Goal: Information Seeking & Learning: Learn about a topic

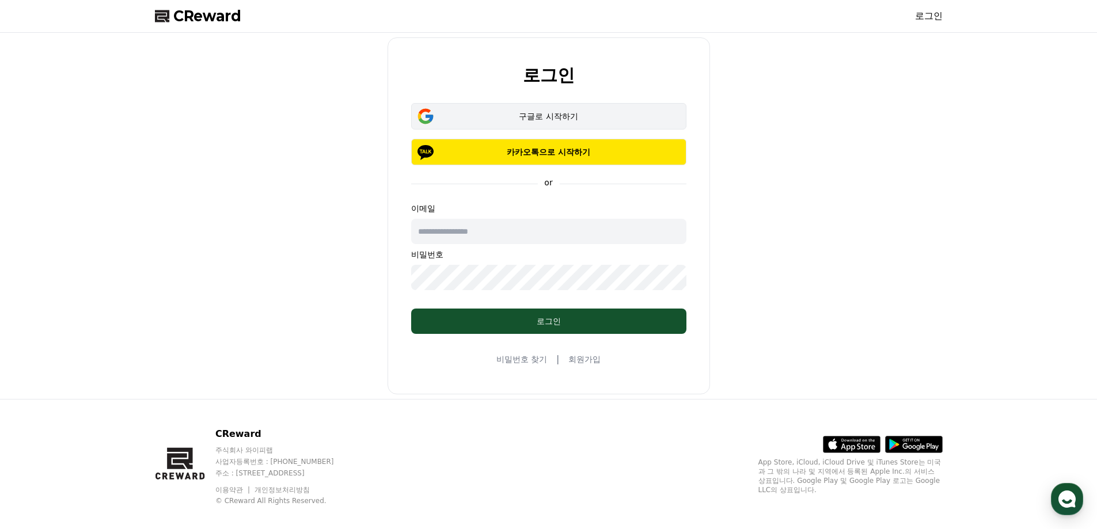
click at [521, 116] on div "구글로 시작하기" at bounding box center [549, 117] width 242 height 12
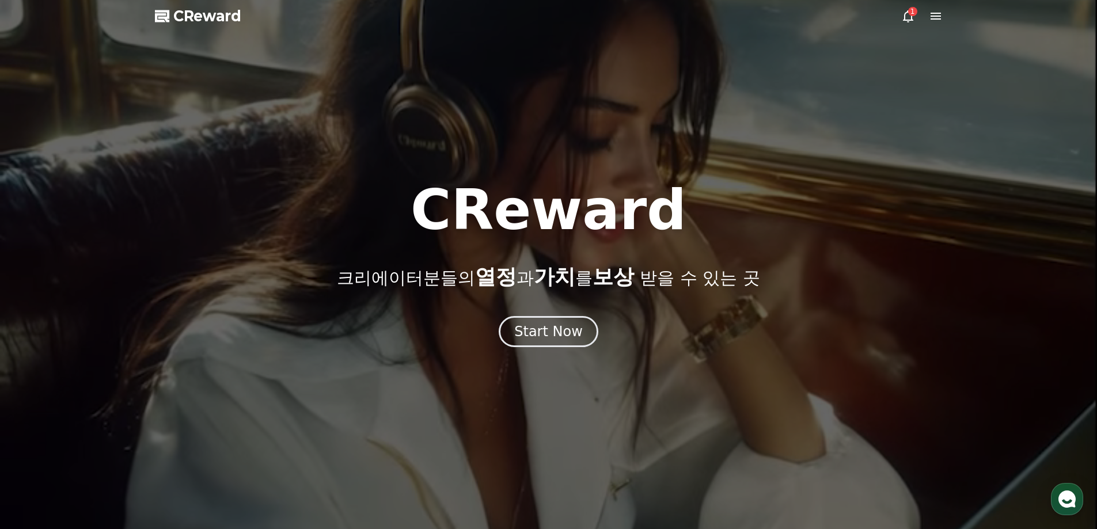
click at [914, 14] on div "1" at bounding box center [912, 11] width 9 height 9
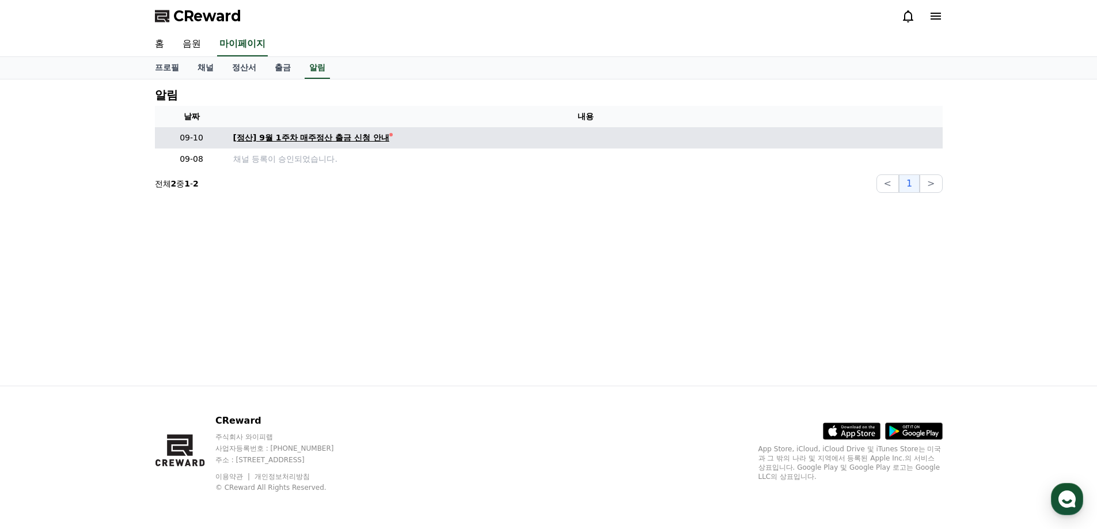
click at [330, 138] on div "[정산] 9월 1주차 매주정산 출금 신청 안내" at bounding box center [311, 138] width 157 height 12
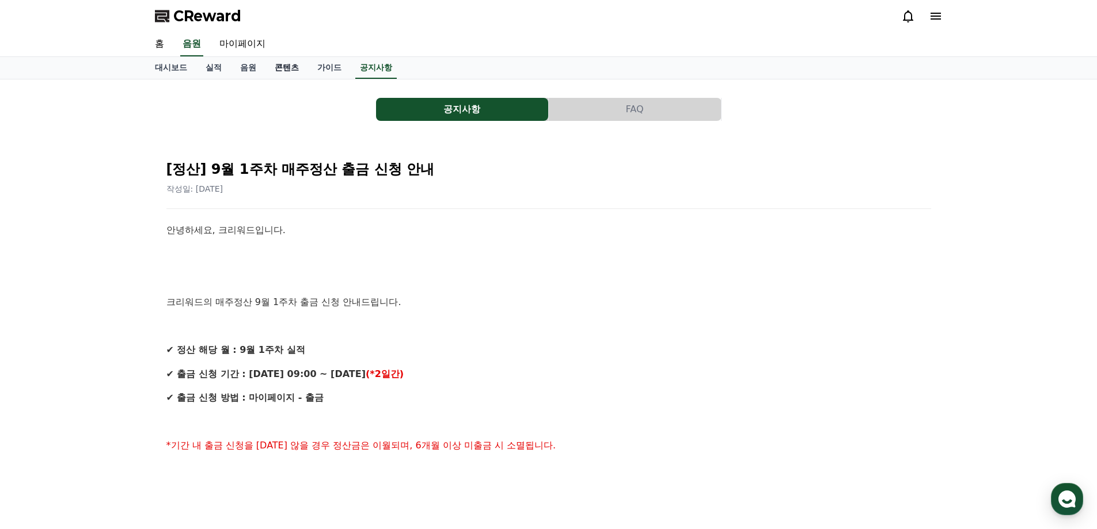
click at [283, 75] on link "콘텐츠" at bounding box center [286, 68] width 43 height 22
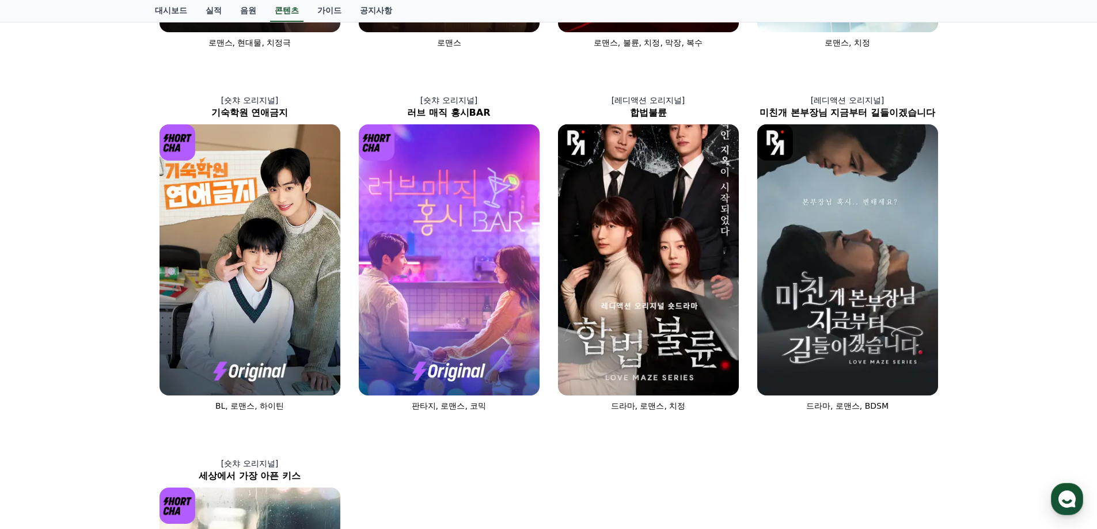
scroll to position [333, 0]
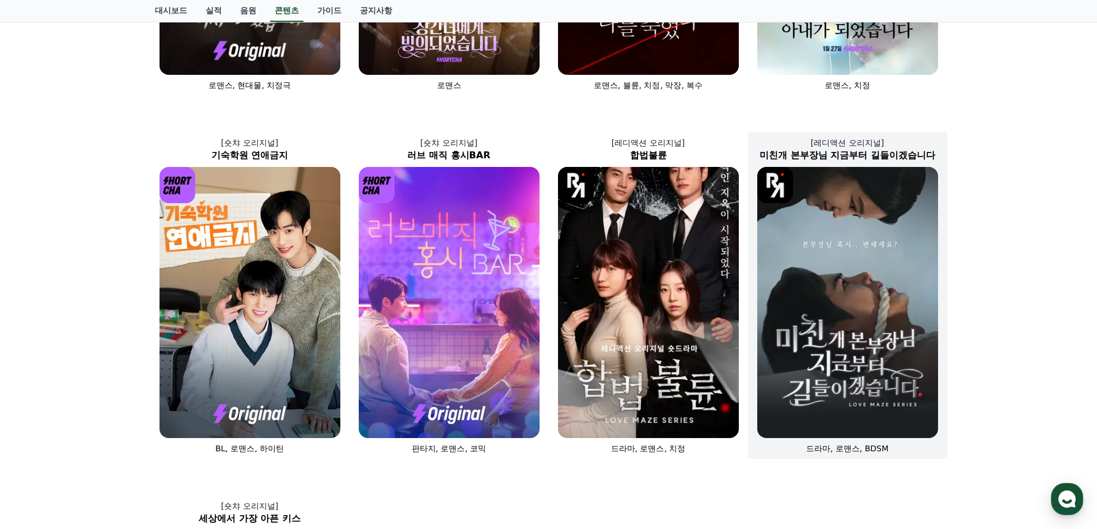
click at [836, 326] on img at bounding box center [847, 302] width 181 height 271
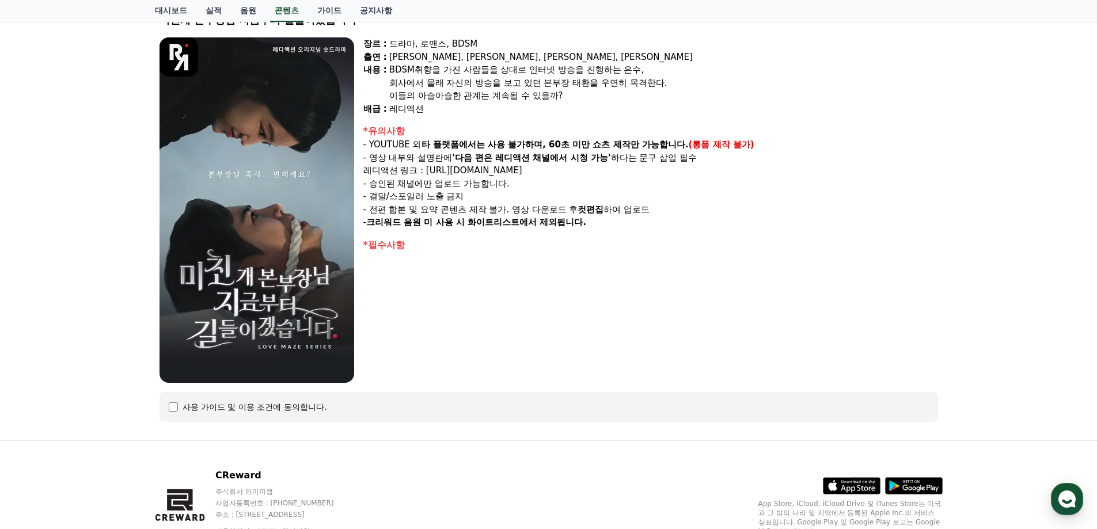
scroll to position [16, 0]
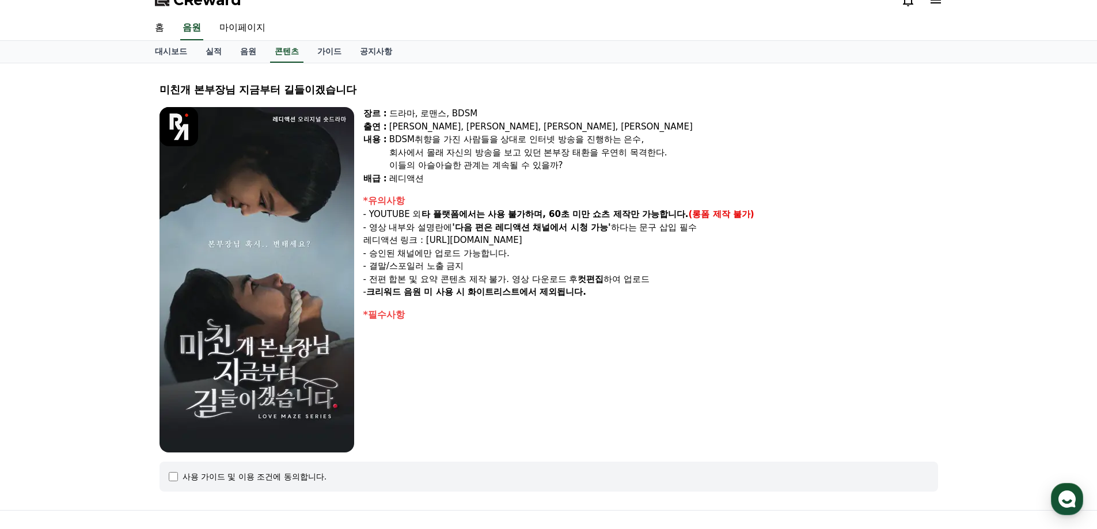
scroll to position [333, 0]
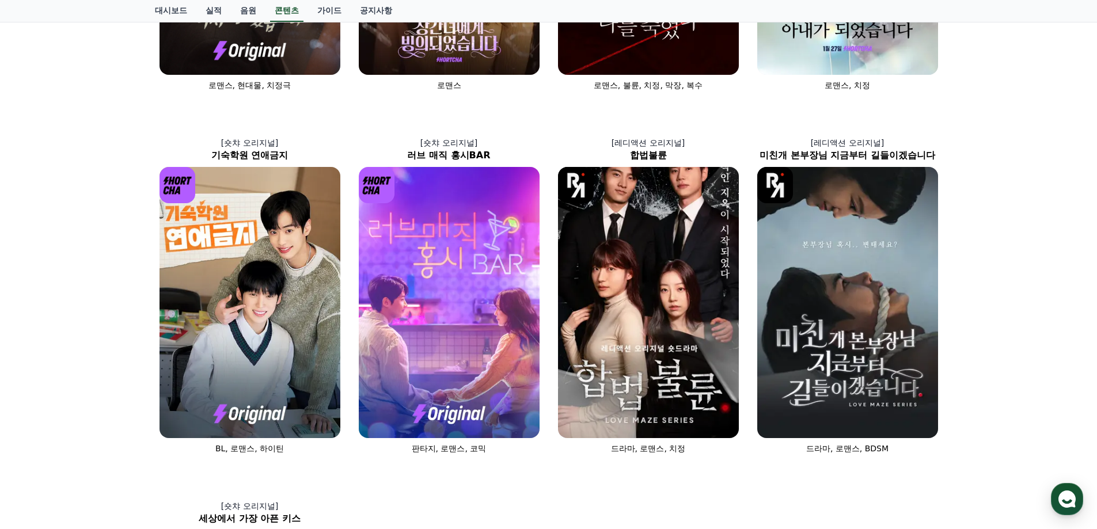
scroll to position [16, 0]
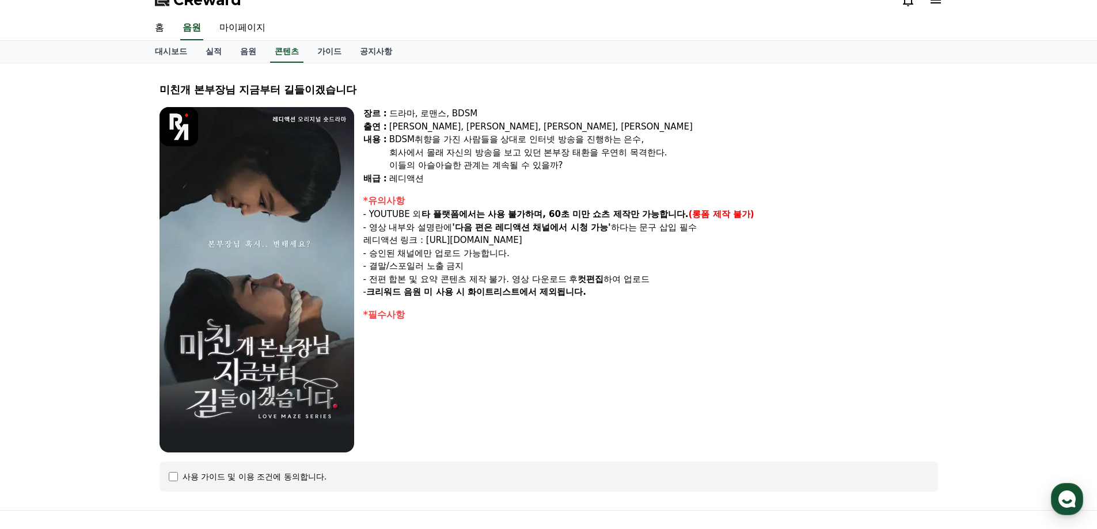
drag, startPoint x: 593, startPoint y: 244, endPoint x: 433, endPoint y: 243, distance: 160.1
click at [433, 243] on p "레디액션 링크 : [URL][DOMAIN_NAME]" at bounding box center [650, 240] width 575 height 13
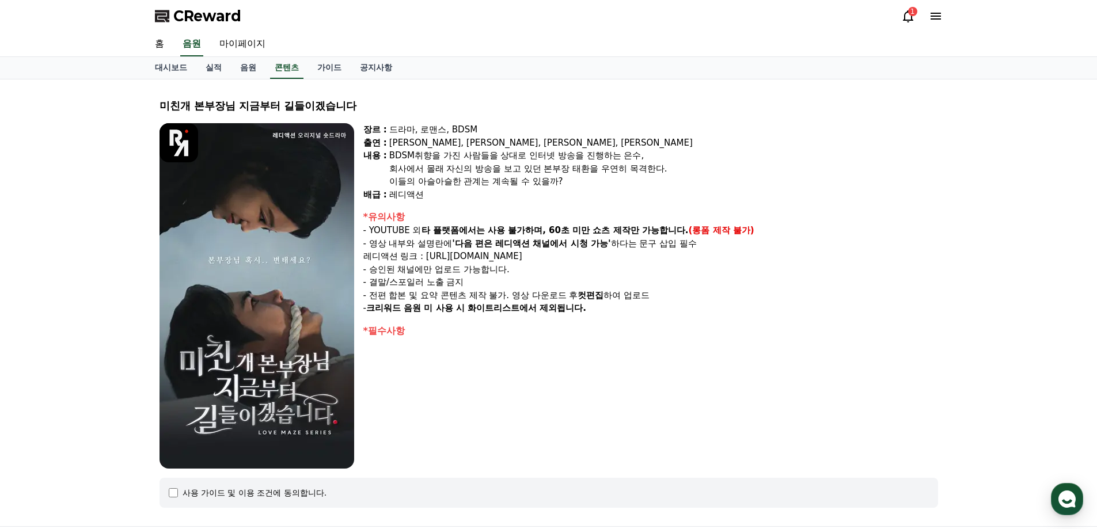
click at [902, 20] on icon at bounding box center [908, 16] width 14 height 14
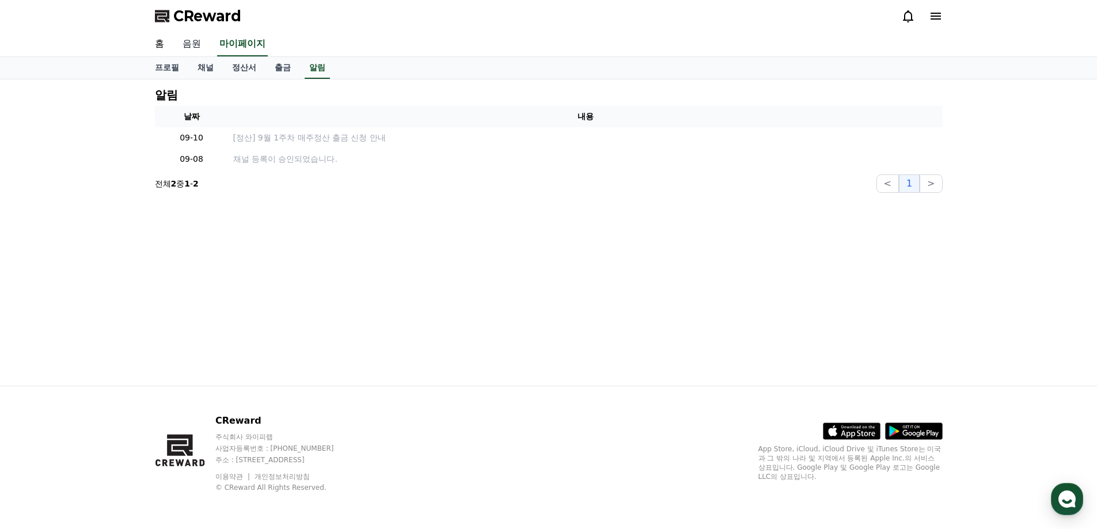
click at [192, 44] on link "음원" at bounding box center [191, 44] width 37 height 24
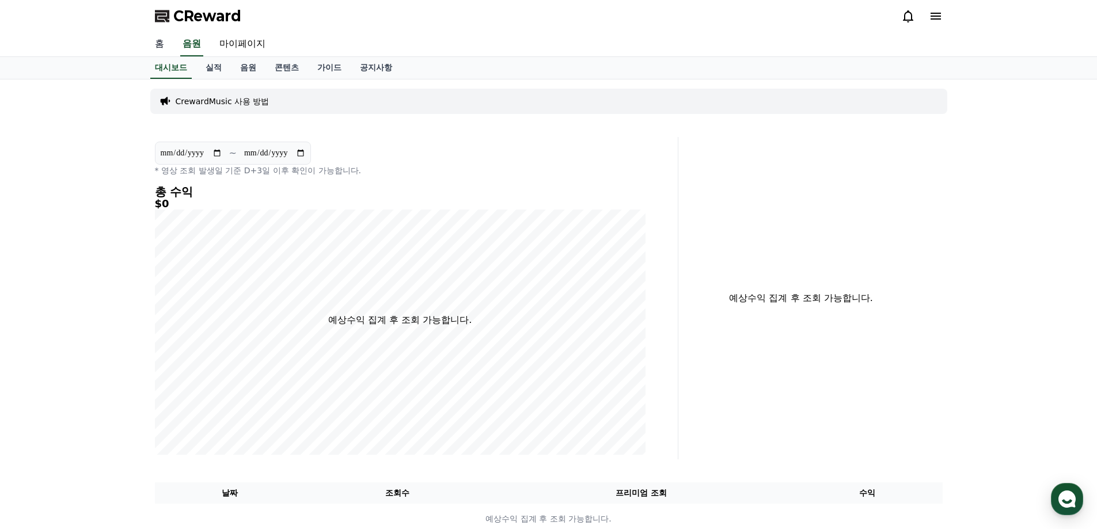
click at [157, 43] on link "홈" at bounding box center [160, 44] width 28 height 24
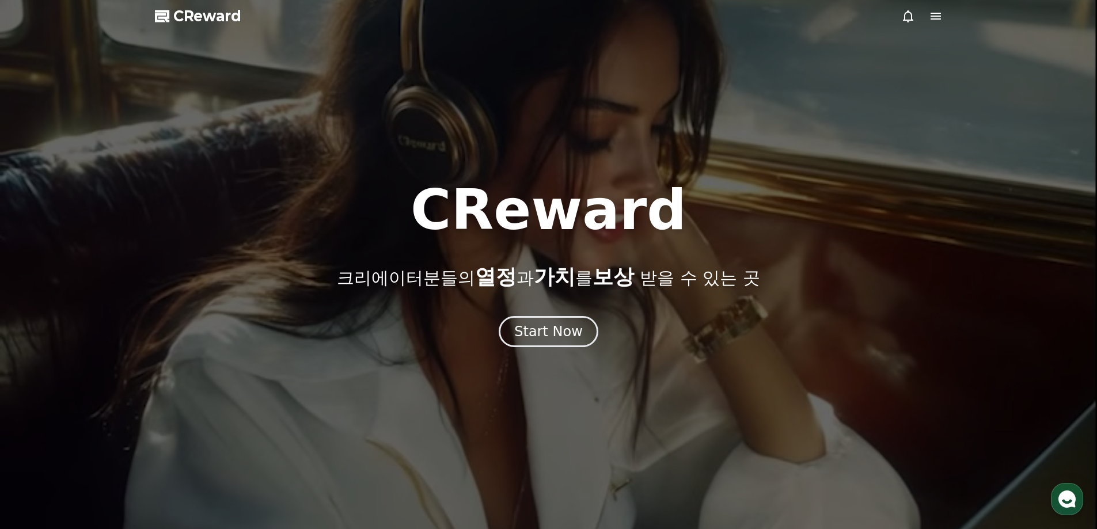
click at [941, 19] on icon at bounding box center [936, 16] width 14 height 14
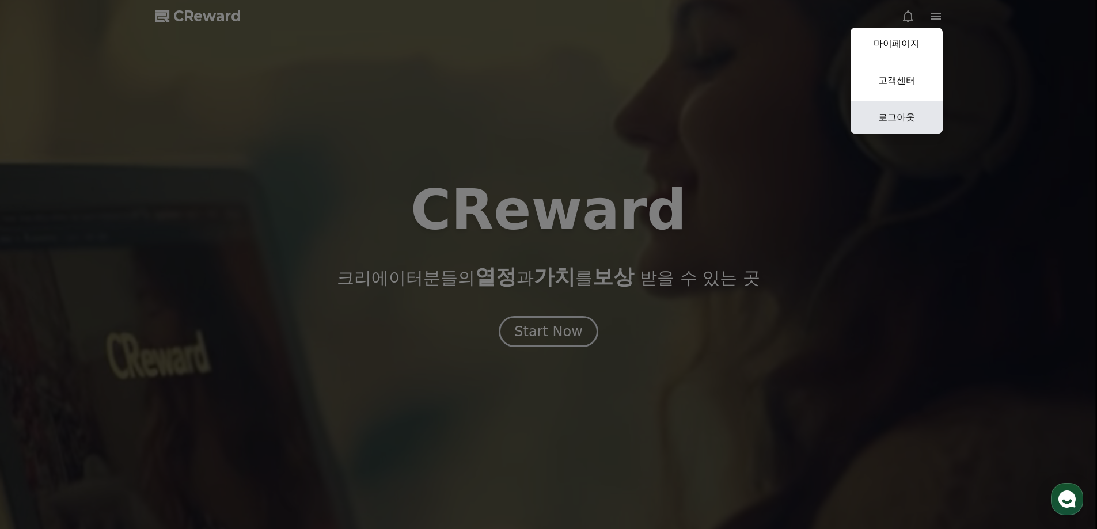
click at [907, 119] on link "로그아웃" at bounding box center [896, 117] width 92 height 32
